Goal: Navigation & Orientation: Find specific page/section

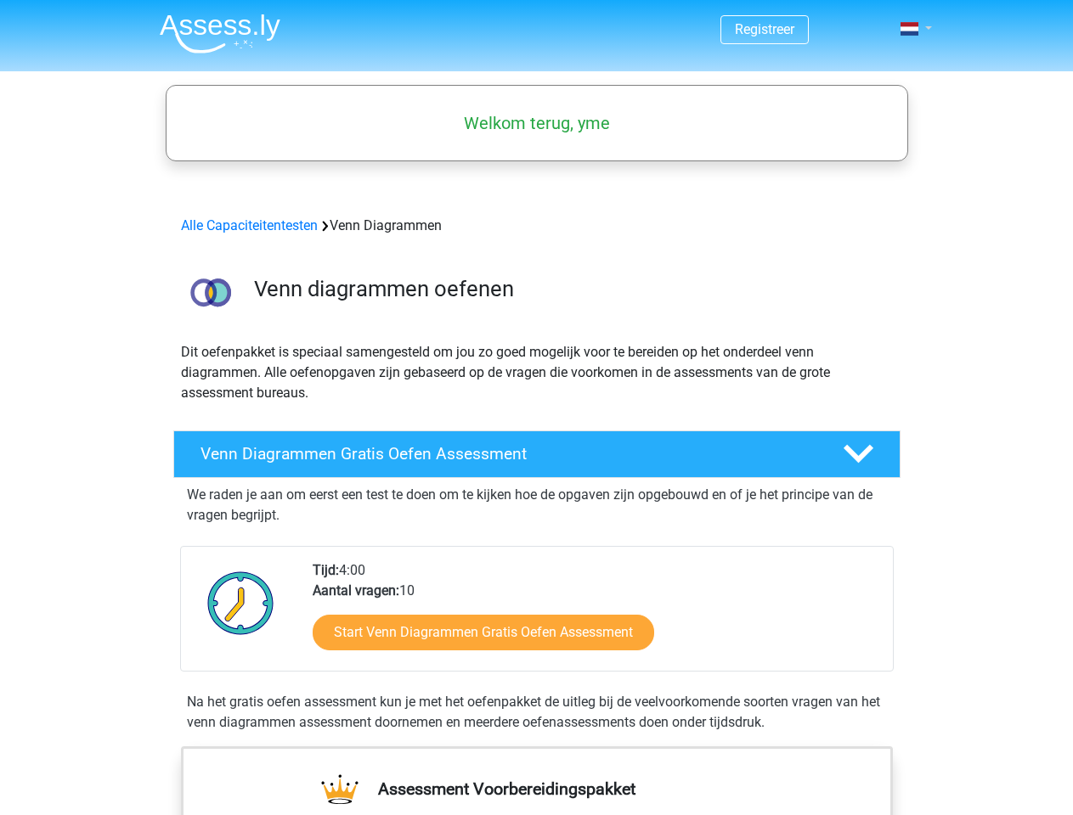
click at [910, 29] on span at bounding box center [909, 29] width 18 height 14
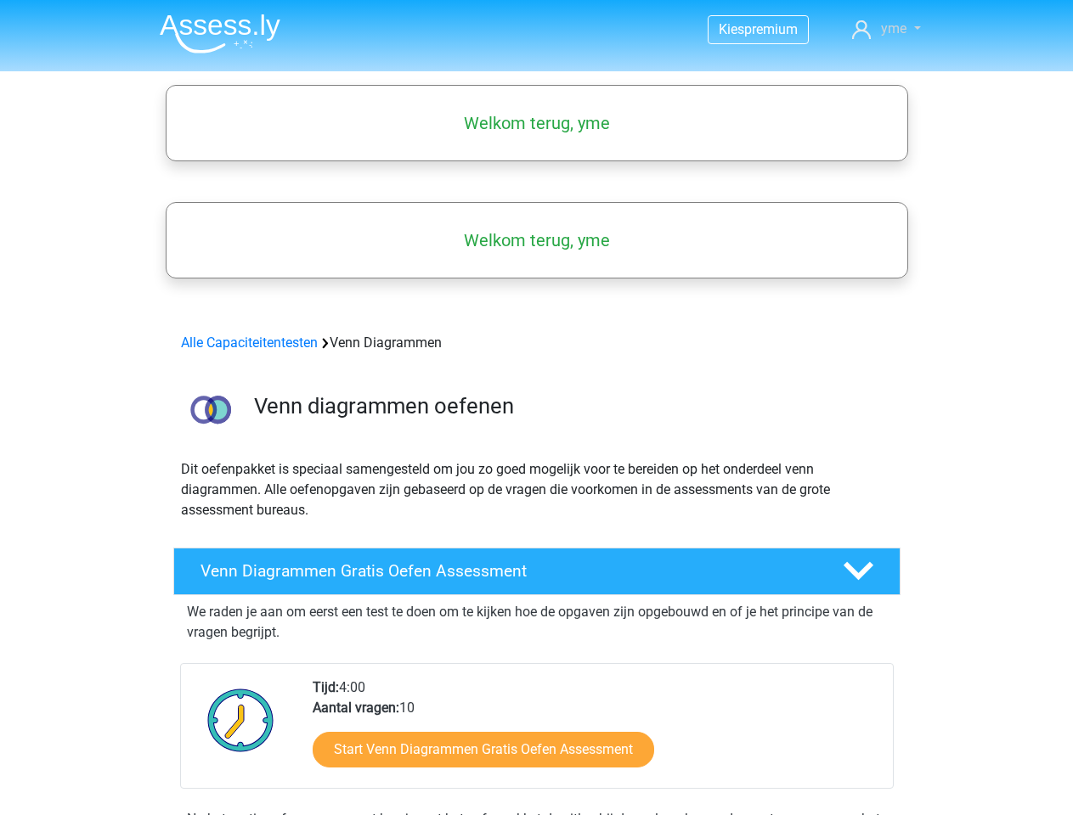
click at [886, 29] on span "yme" at bounding box center [893, 28] width 25 height 16
